Goal: Task Accomplishment & Management: Use online tool/utility

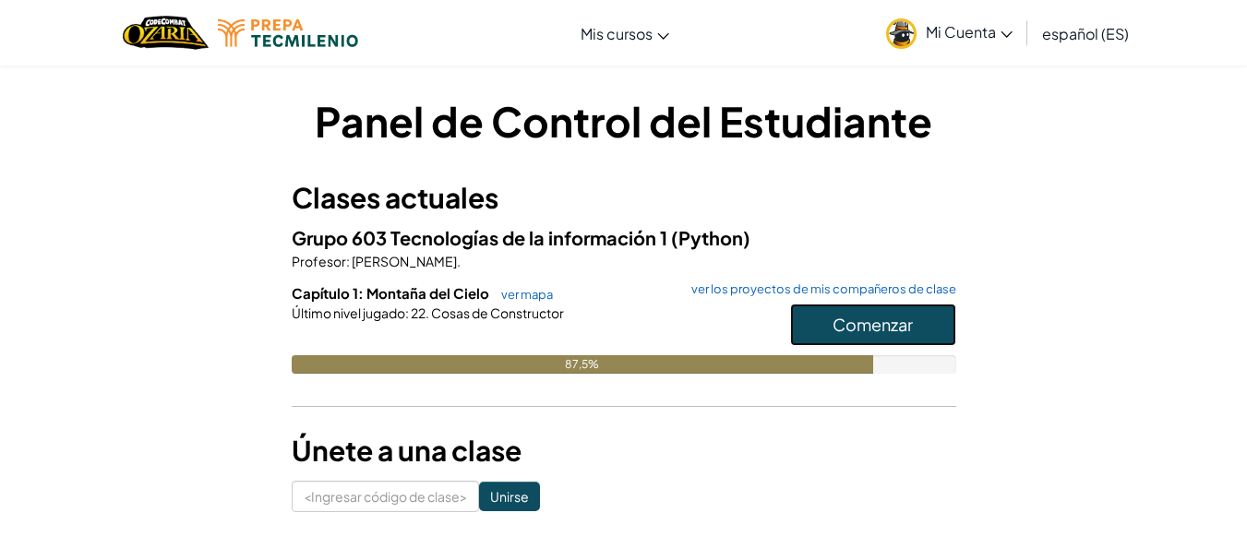
click at [838, 334] on font "Comenzar" at bounding box center [872, 324] width 80 height 21
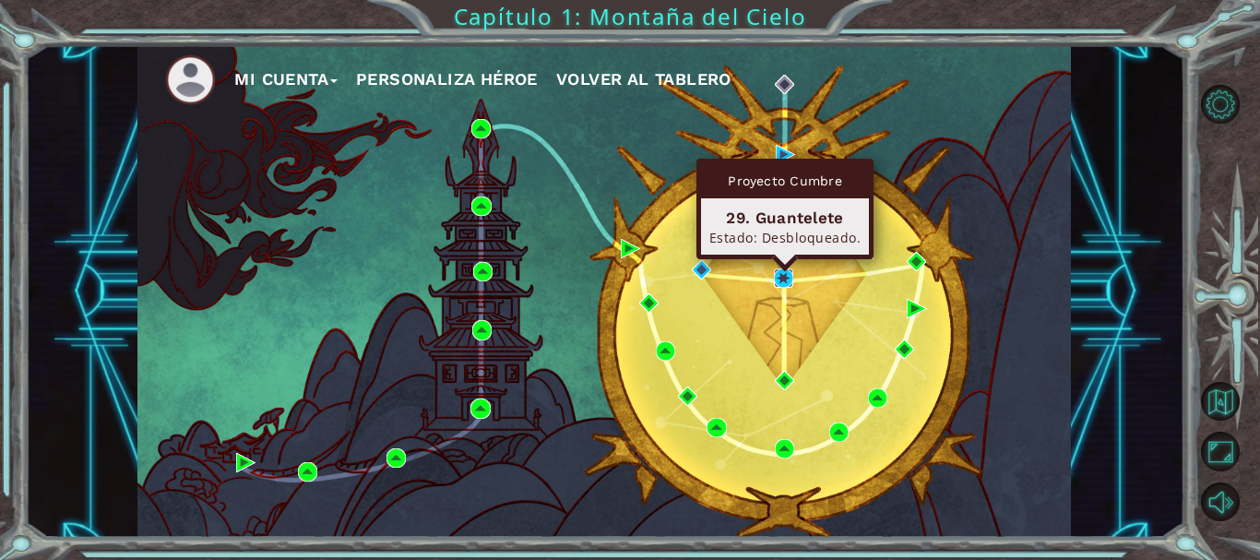
click at [776, 274] on img at bounding box center [783, 278] width 19 height 19
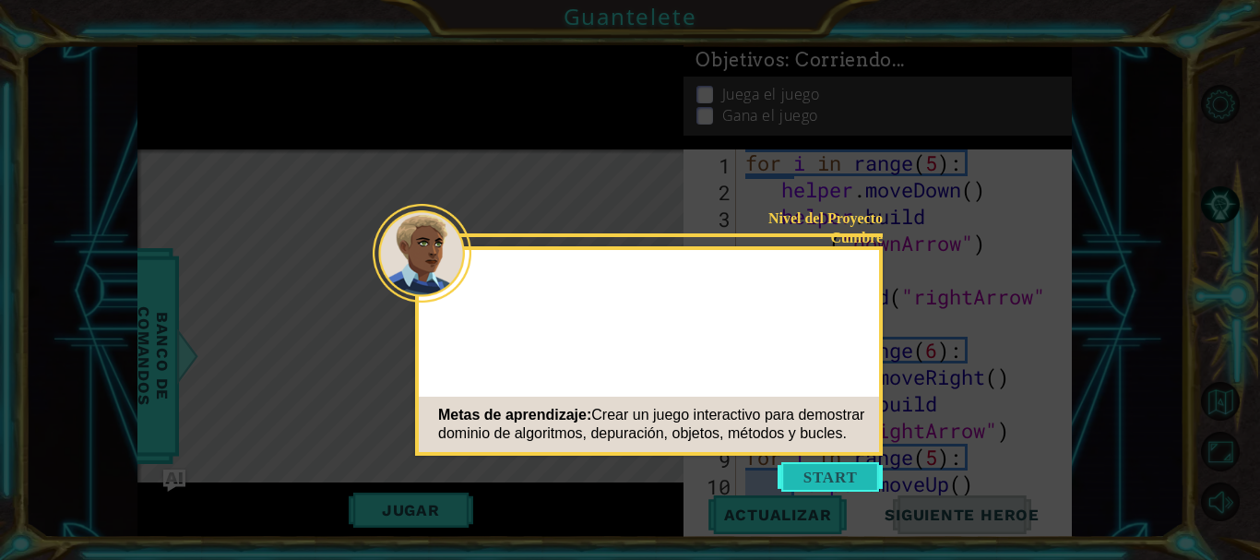
click at [826, 471] on button "Start" at bounding box center [830, 477] width 105 height 30
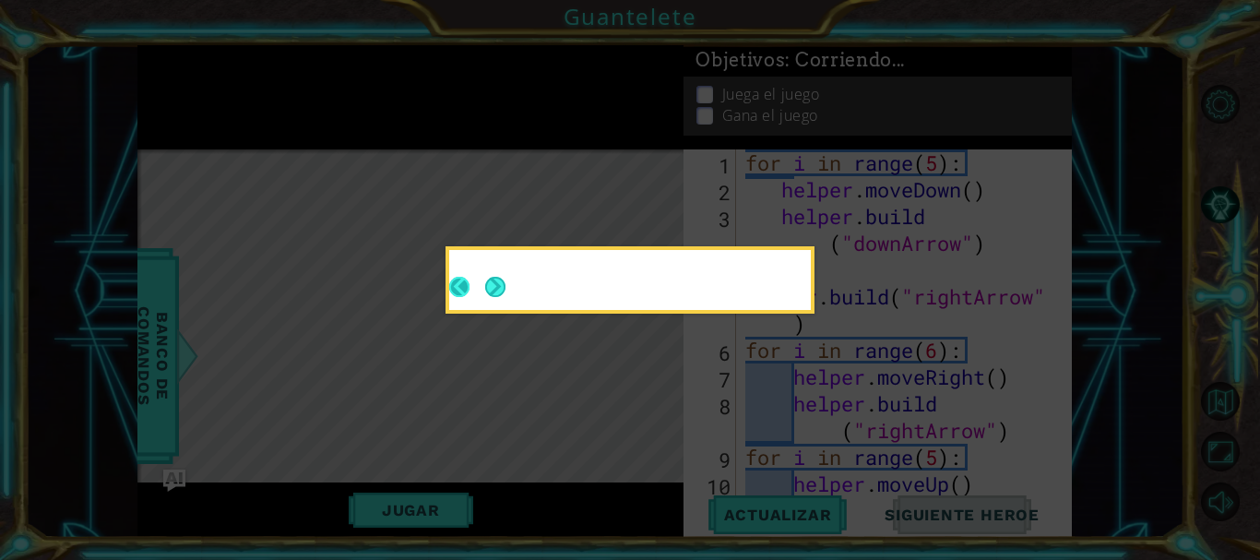
click at [481, 286] on footer at bounding box center [477, 287] width 56 height 45
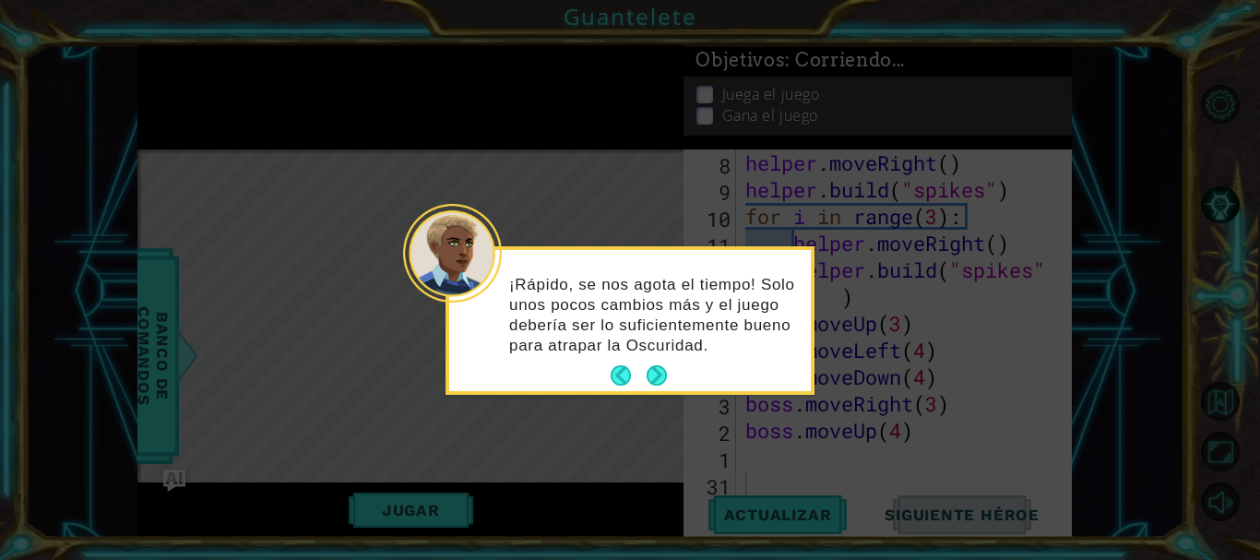
scroll to position [642, 0]
click at [650, 378] on button "Próximo" at bounding box center [657, 375] width 22 height 22
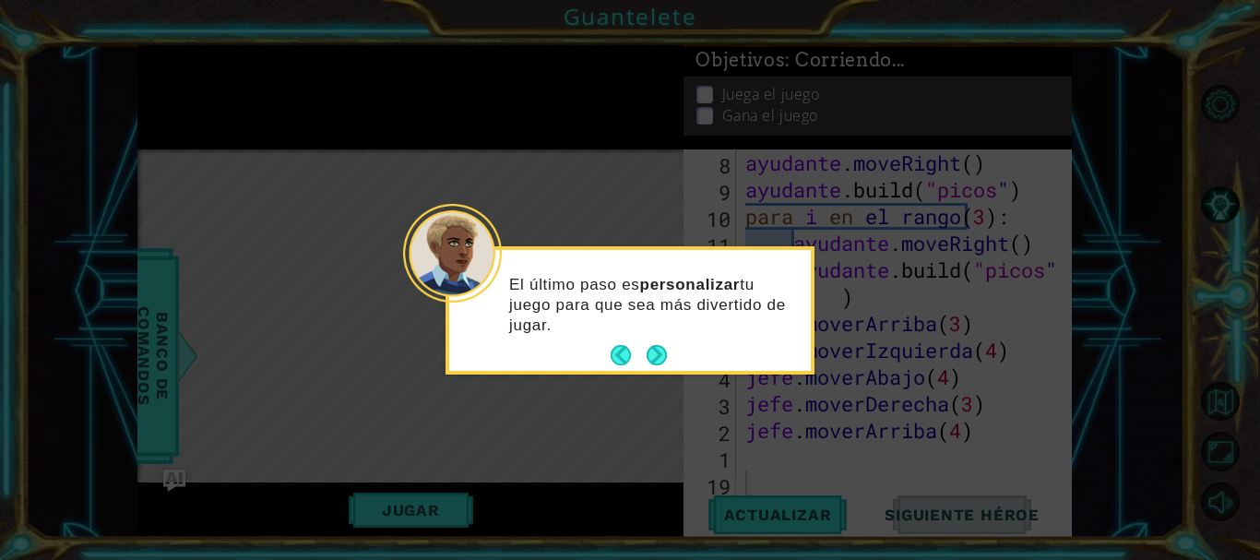
click at [657, 338] on div "El último paso es personalizar tu juego para que sea más divertido de jugar." at bounding box center [630, 313] width 362 height 113
click at [659, 358] on button "Próximo" at bounding box center [657, 355] width 20 height 20
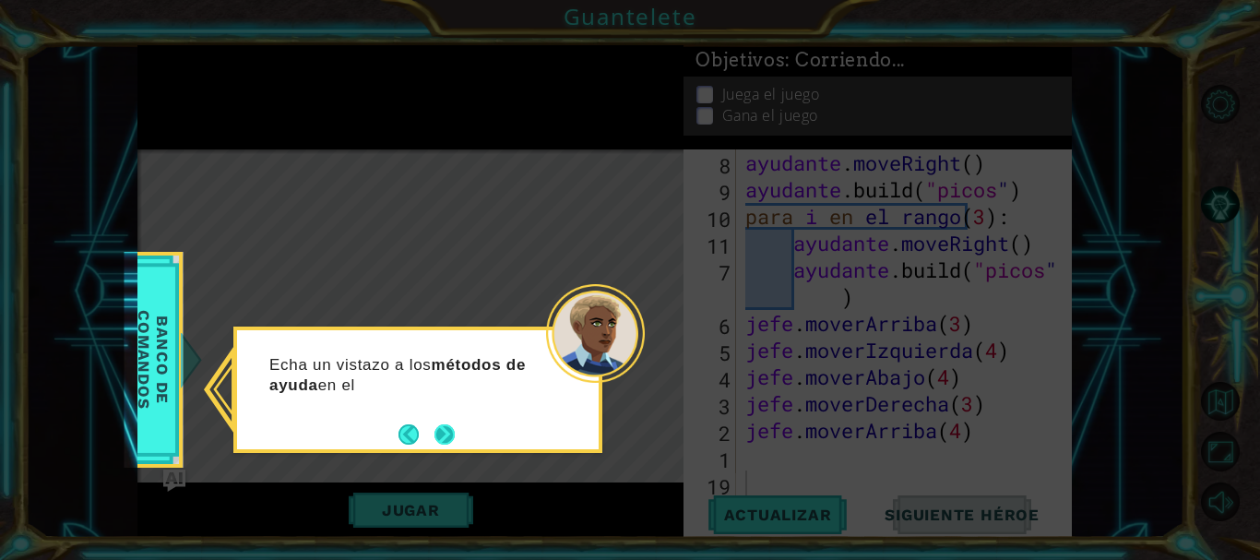
click at [439, 431] on button "Próximo" at bounding box center [445, 434] width 20 height 20
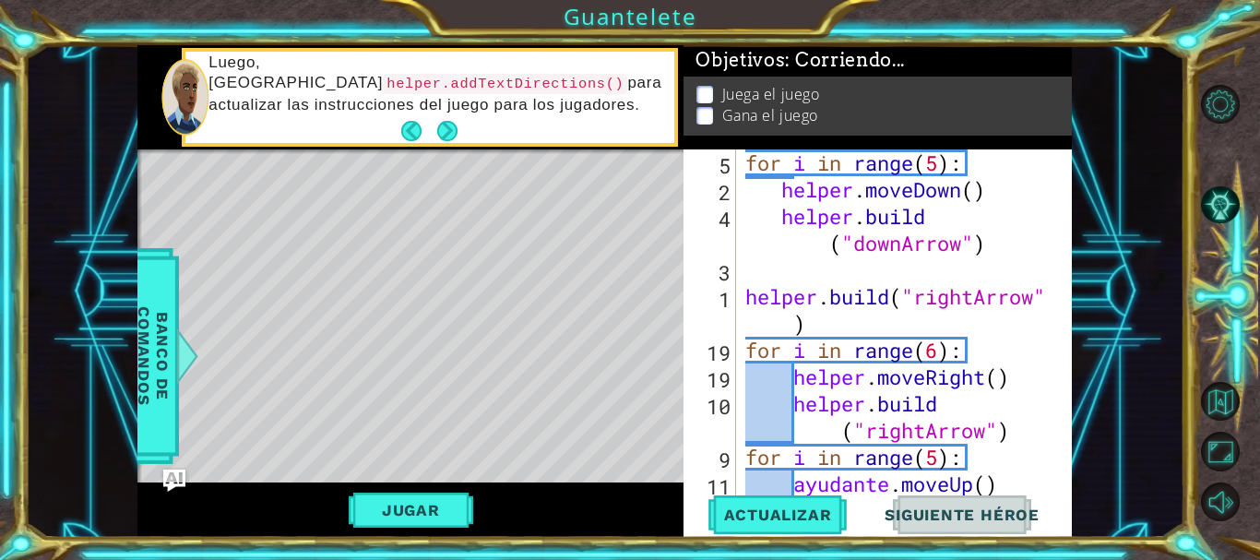
scroll to position [0, 0]
drag, startPoint x: 746, startPoint y: 166, endPoint x: 812, endPoint y: 172, distance: 65.7
click at [812, 172] on div "for i in range ( 5 ) : helper . moveDown ( ) helper . build ( "downArrow" ) hel…" at bounding box center [902, 363] width 321 height 428
click at [1044, 189] on div "for i in range ( 5 ) : helper . moveDown ( ) helper . build ( "downArrow" ) hel…" at bounding box center [902, 363] width 321 height 428
click at [727, 166] on div "5" at bounding box center [711, 165] width 49 height 27
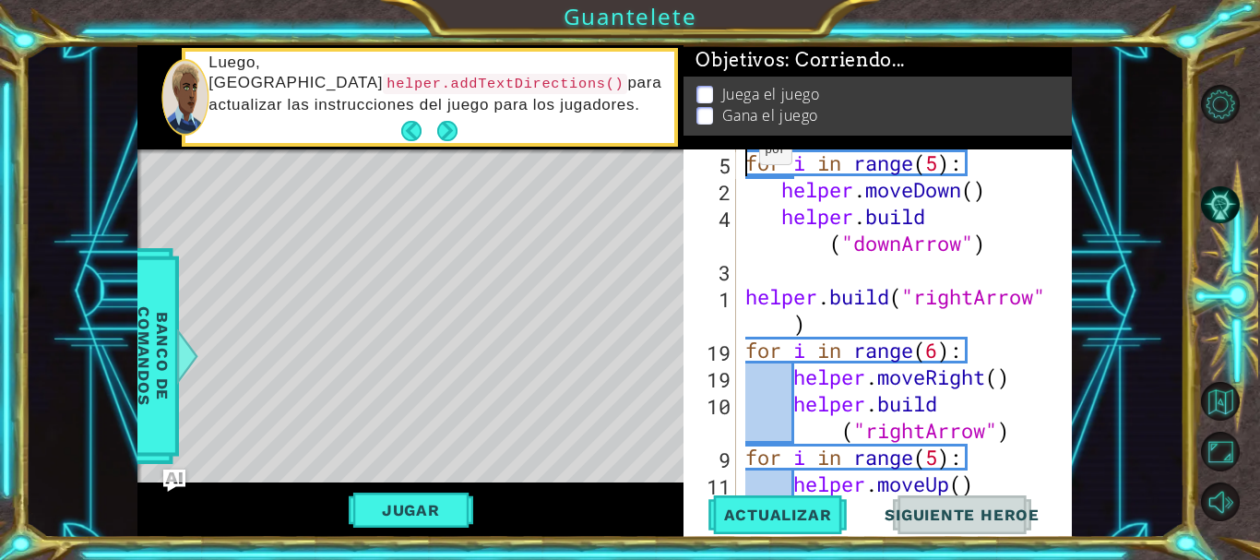
click at [727, 166] on div "5" at bounding box center [711, 165] width 49 height 27
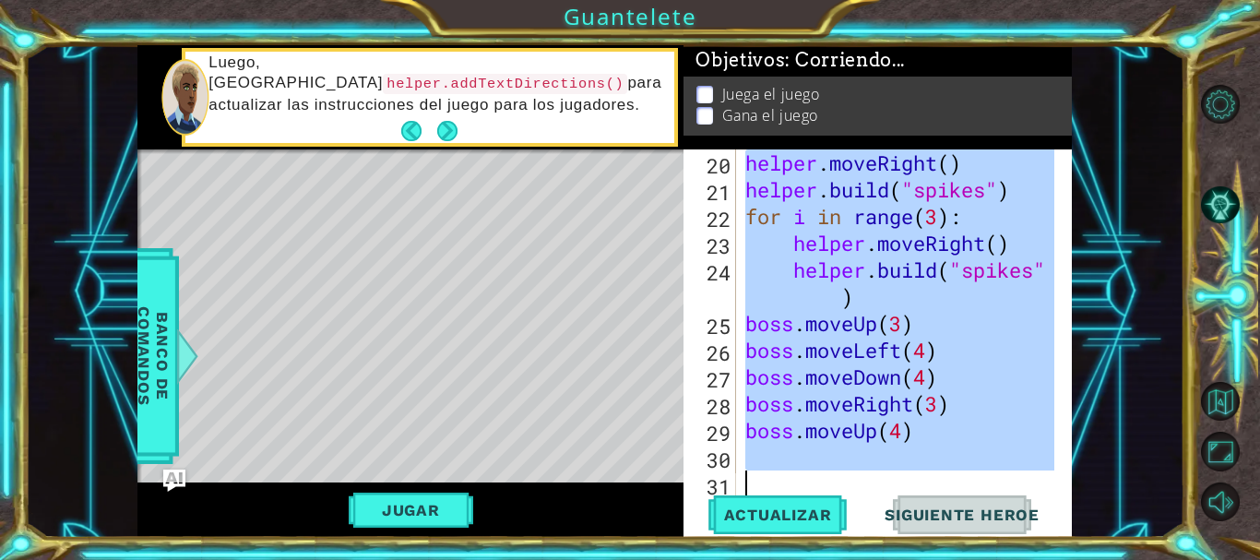
scroll to position [642, 0]
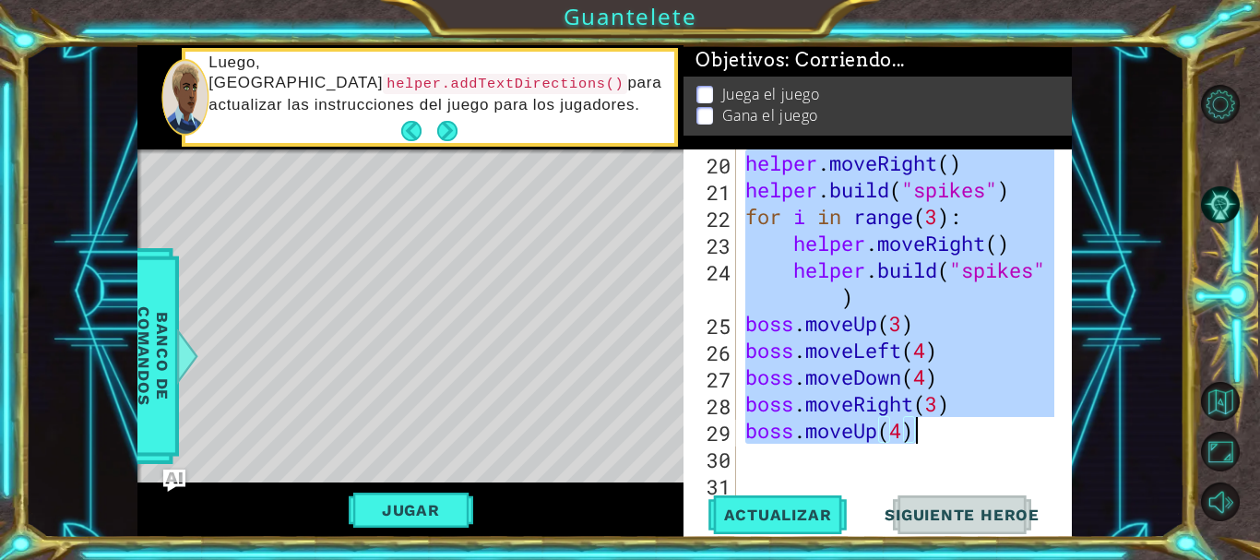
drag, startPoint x: 749, startPoint y: 162, endPoint x: 937, endPoint y: 434, distance: 330.2
click at [937, 434] on div "helper . moveRight ( ) helper . build ( "spikes" ) for i in range ( 3 ) : helpe…" at bounding box center [902, 349] width 321 height 401
type textarea "boss.moveRight(3) boss.moveUp(4)"
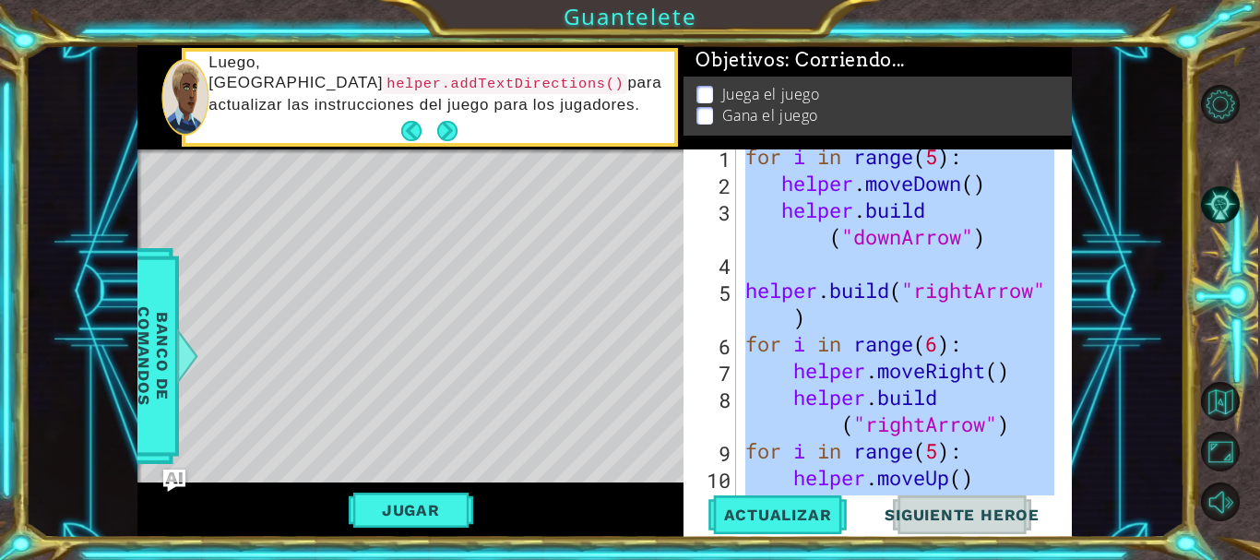
scroll to position [0, 0]
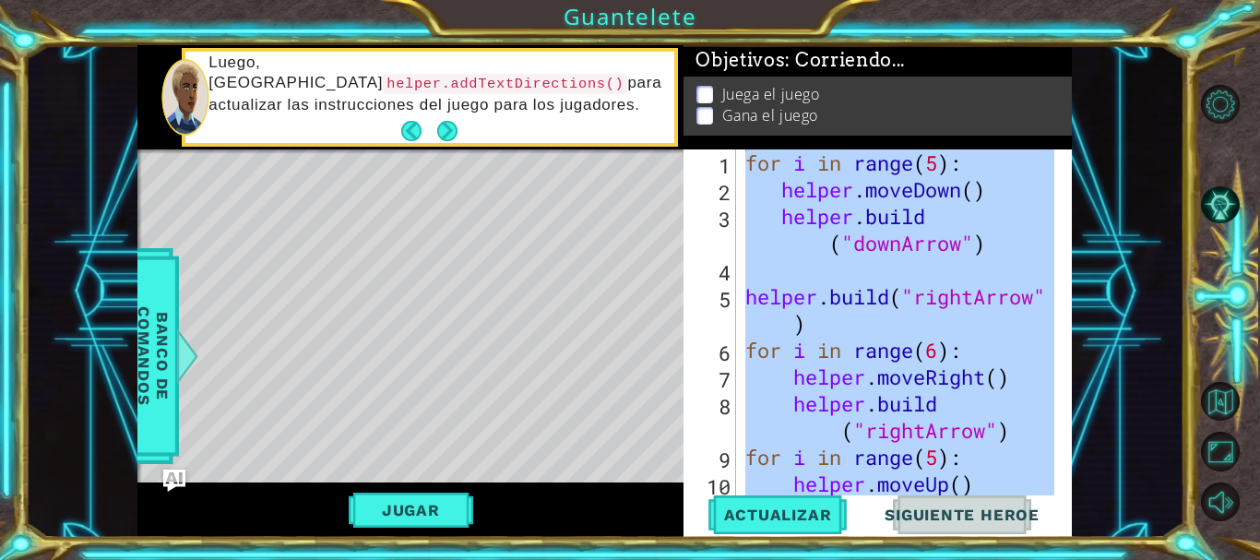
click at [1120, 304] on div "1 ההההההההההההההההההההההההההההההההההההההההההההההההההההההההההההההההההההההההההההה…" at bounding box center [605, 291] width 1160 height 493
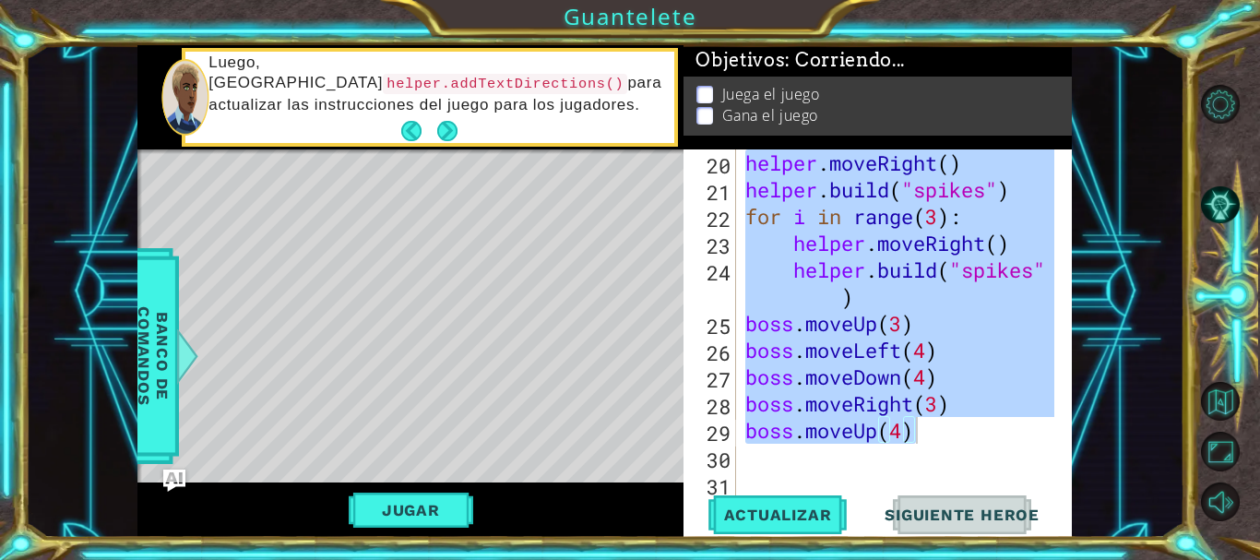
scroll to position [642, 0]
click at [428, 495] on button "Jugar" at bounding box center [411, 510] width 125 height 35
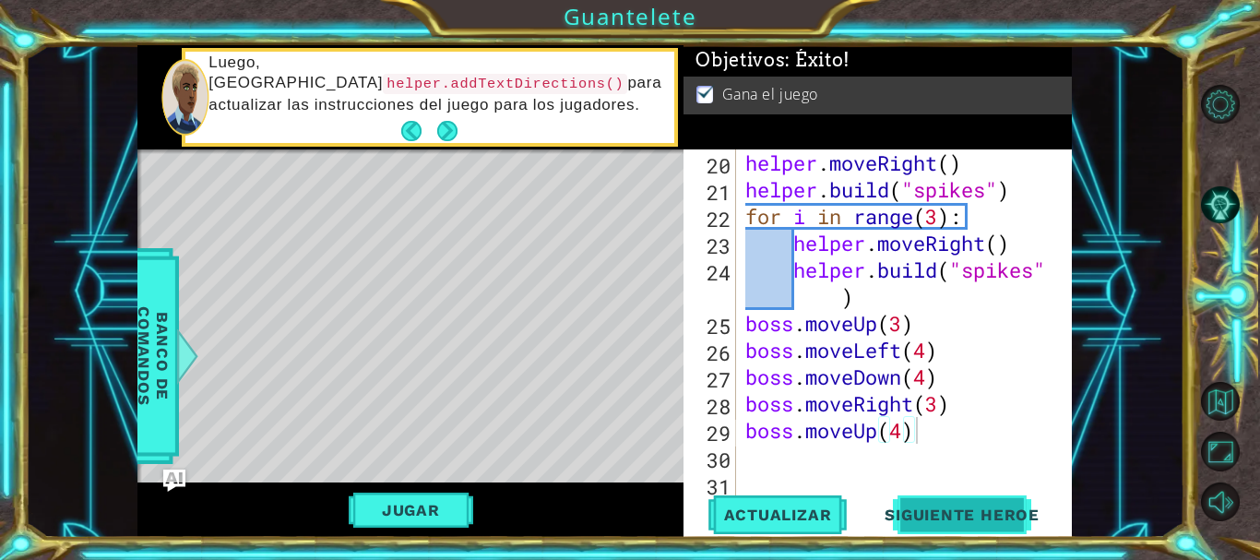
click at [925, 508] on span "Siguiente Heroe" at bounding box center [962, 515] width 192 height 18
